Goal: Information Seeking & Learning: Learn about a topic

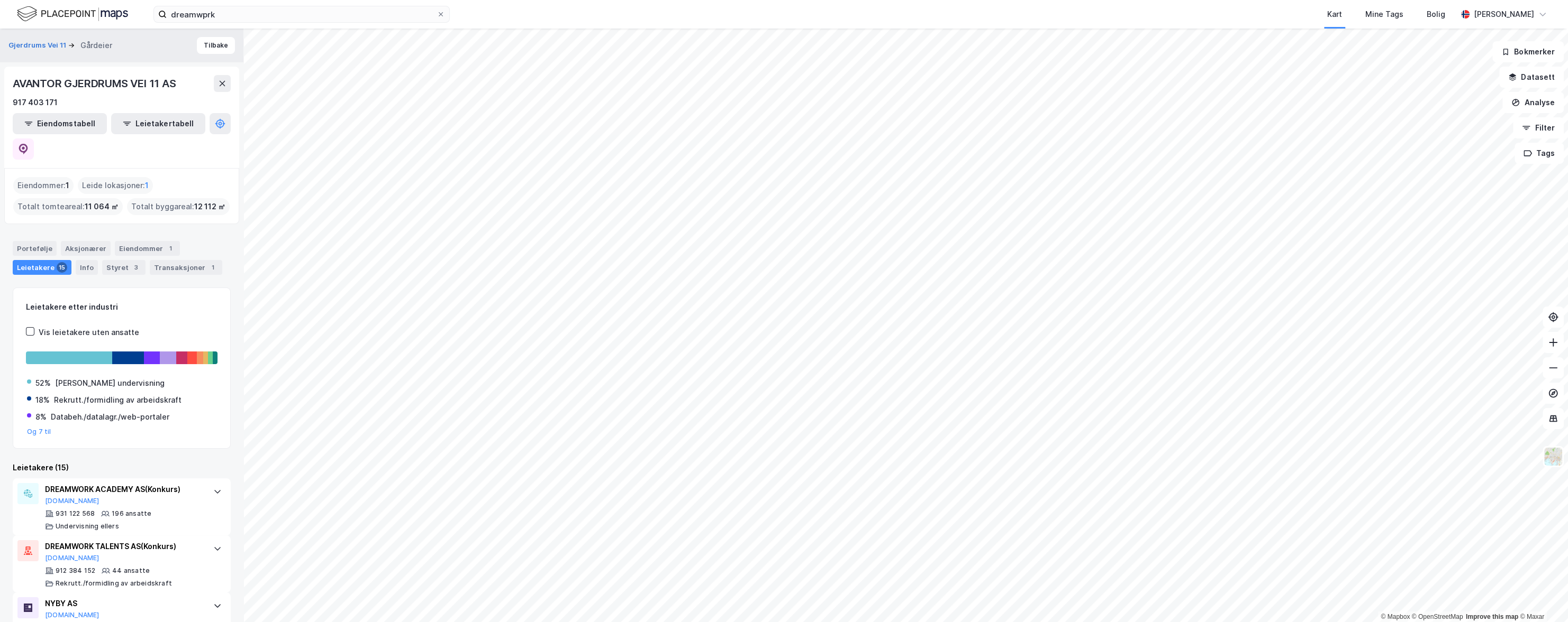
scroll to position [513, 0]
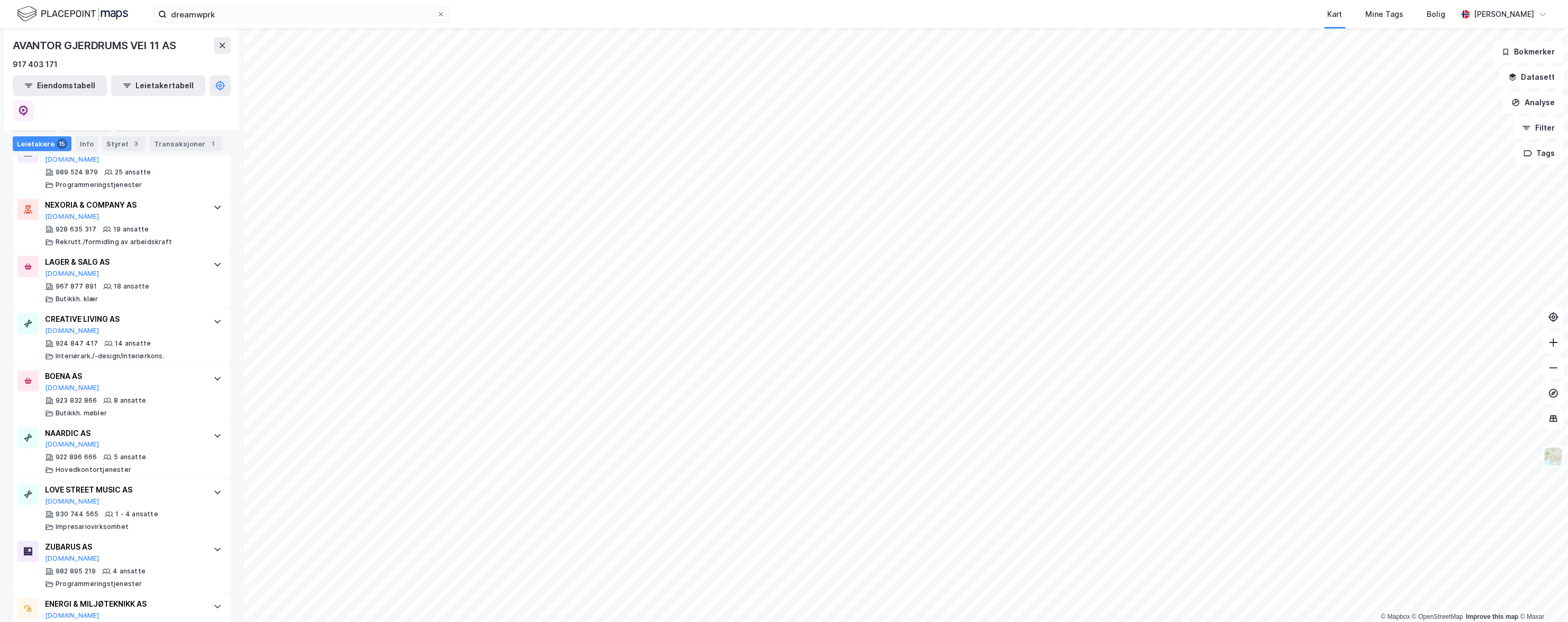
click at [86, 124] on div "Aksjonærer" at bounding box center [85, 125] width 50 height 15
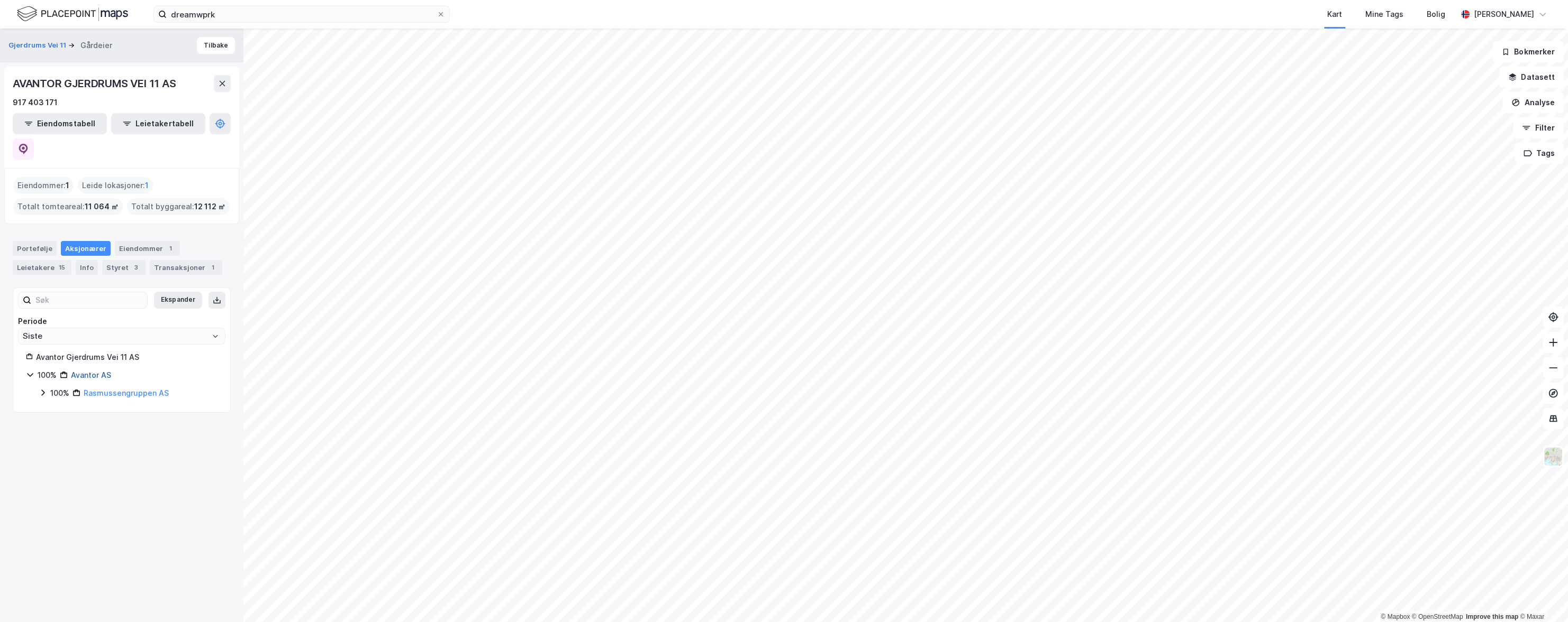
click at [76, 370] on link "Avantor AS" at bounding box center [90, 375] width 40 height 9
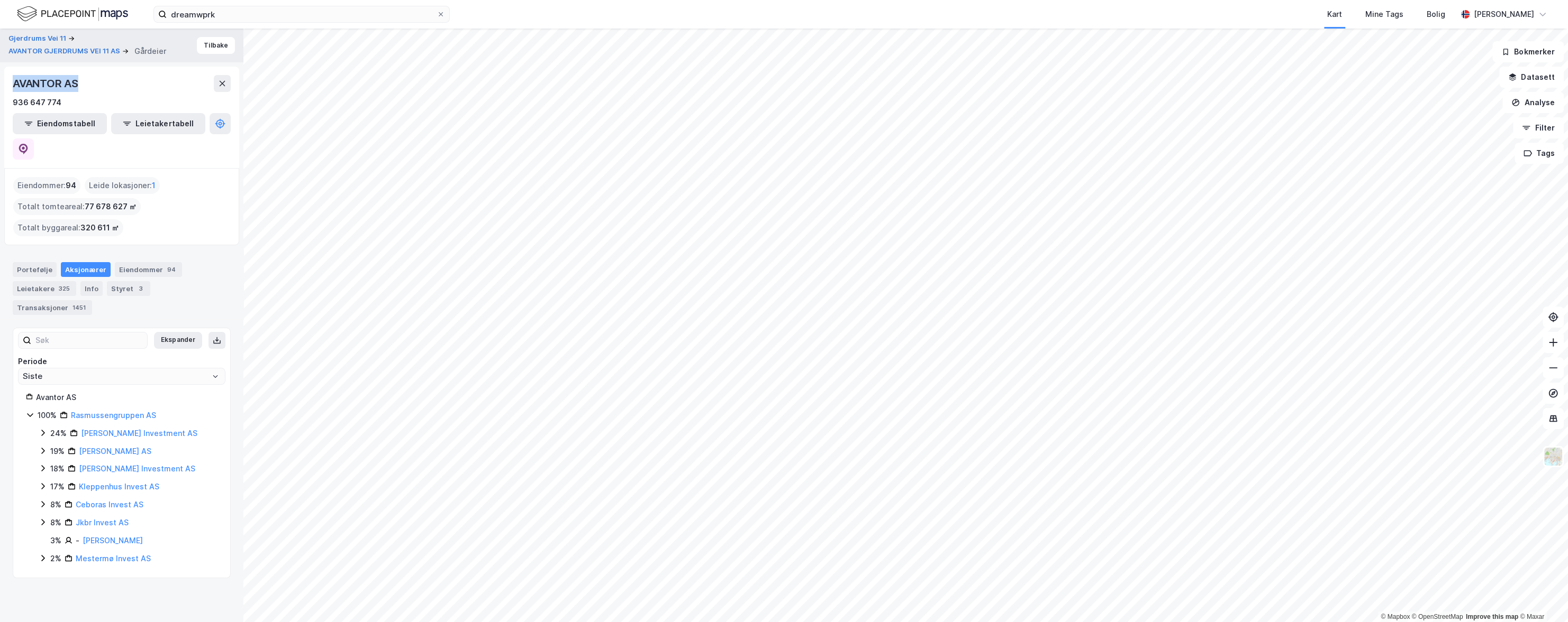
drag, startPoint x: 12, startPoint y: 82, endPoint x: 88, endPoint y: 79, distance: 76.1
click at [88, 79] on div "AVANTOR AS" at bounding box center [121, 83] width 218 height 17
copy div "AVANTOR AS"
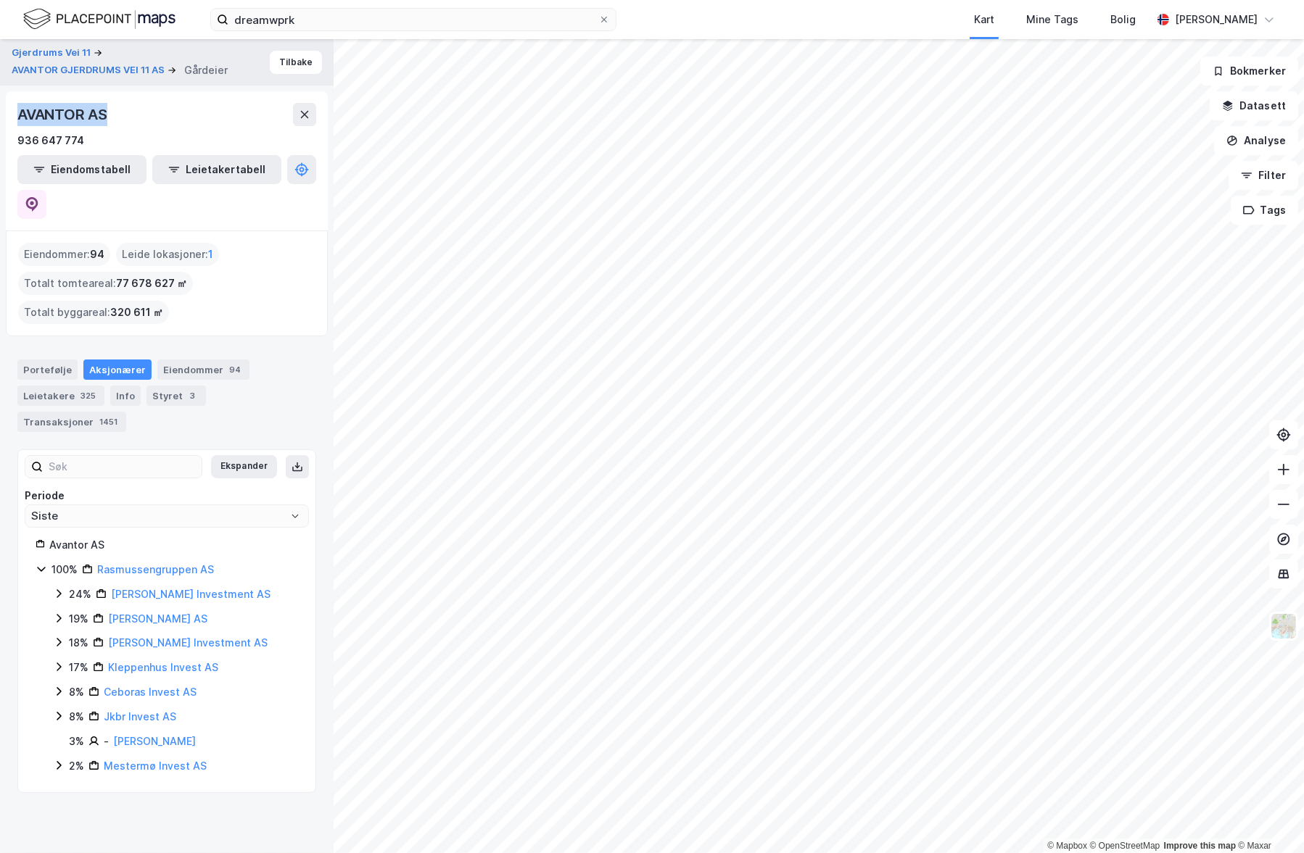
drag, startPoint x: 111, startPoint y: 65, endPoint x: 297, endPoint y: 185, distance: 221.2
click at [111, 65] on button "AVANTOR GJERDRUMS VEI 11 AS" at bounding box center [90, 70] width 156 height 15
